Goal: Transaction & Acquisition: Purchase product/service

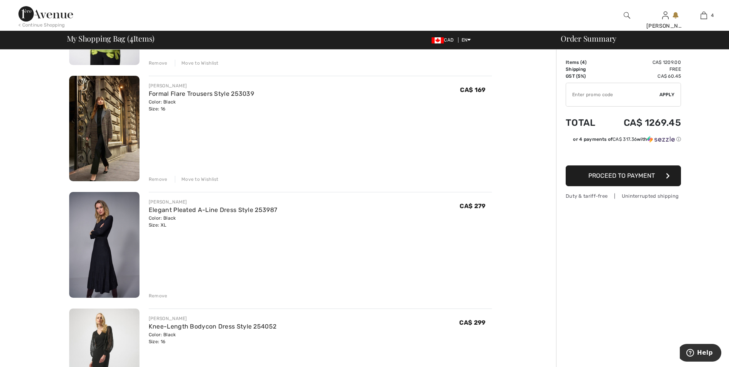
scroll to position [154, 0]
click at [164, 296] on div "Remove" at bounding box center [158, 295] width 19 height 7
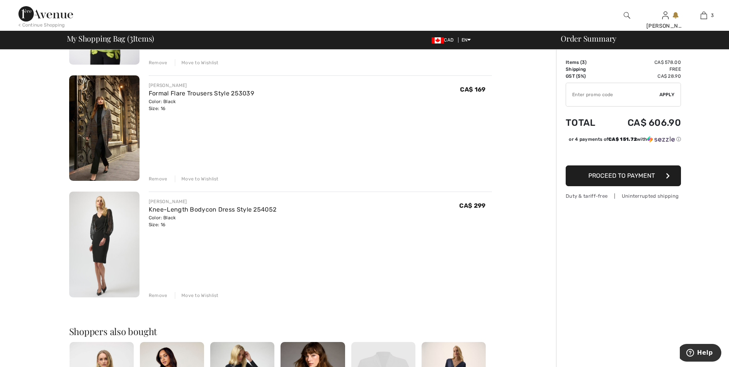
click at [163, 293] on div "Remove" at bounding box center [158, 295] width 19 height 7
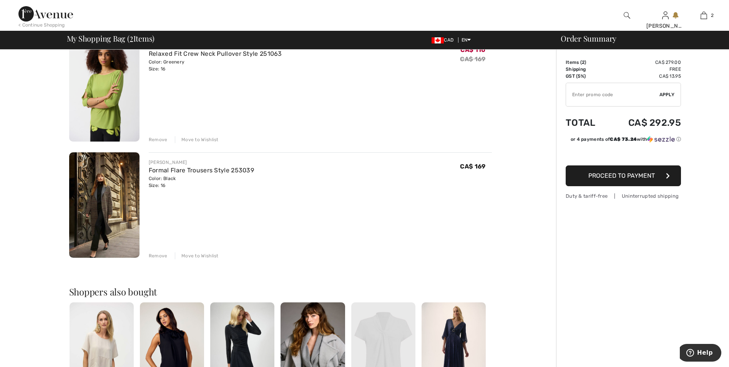
scroll to position [38, 0]
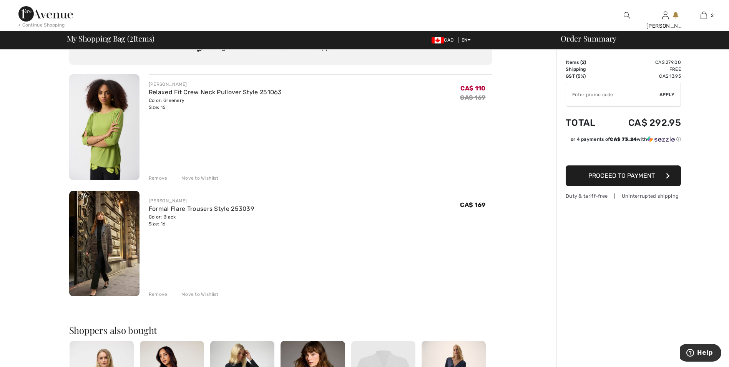
click at [163, 178] on div "Remove" at bounding box center [158, 177] width 19 height 7
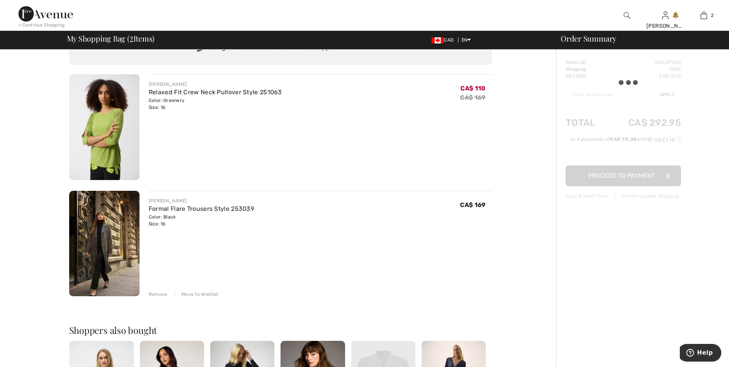
click at [163, 178] on div "Remove" at bounding box center [158, 177] width 19 height 7
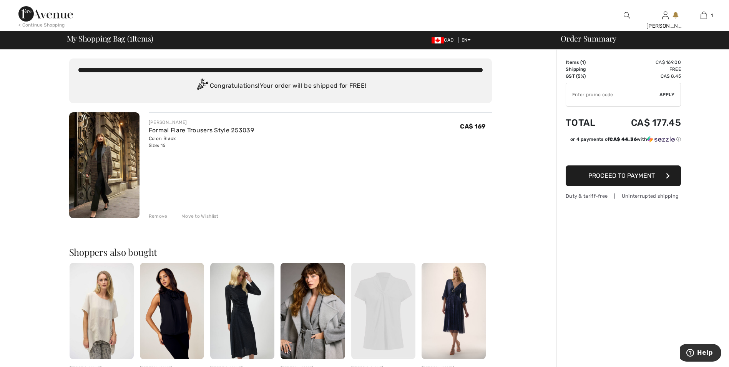
scroll to position [0, 0]
click at [50, 15] on img at bounding box center [45, 13] width 55 height 15
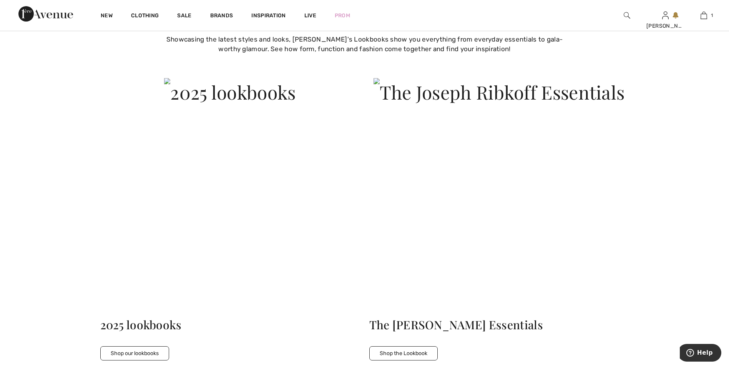
scroll to position [2075, 0]
